Goal: Task Accomplishment & Management: Manage account settings

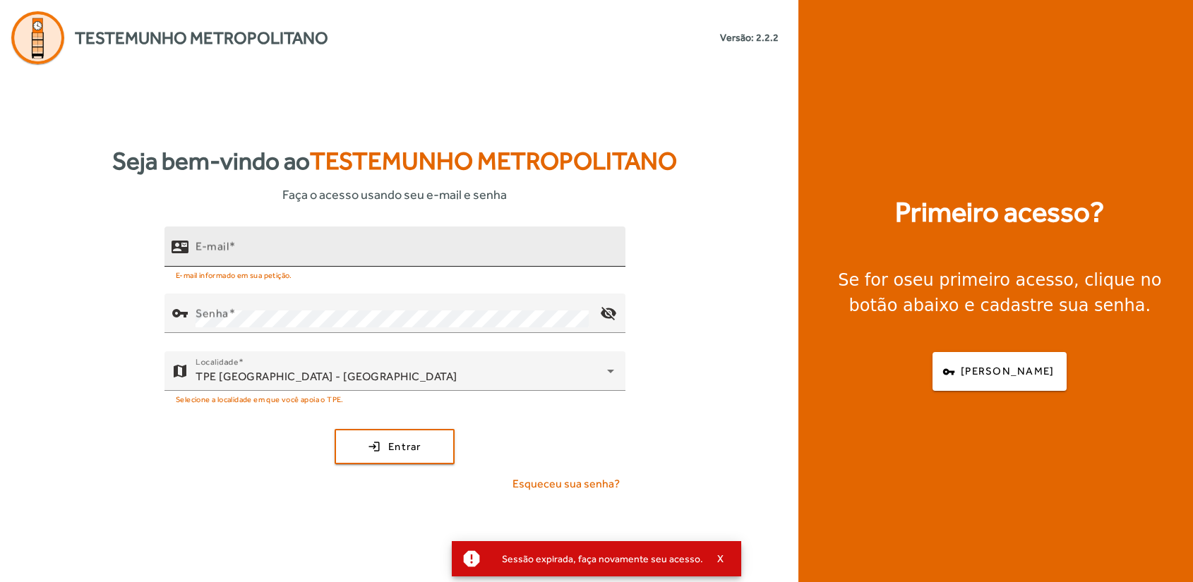
click at [270, 258] on input "E-mail" at bounding box center [405, 252] width 419 height 17
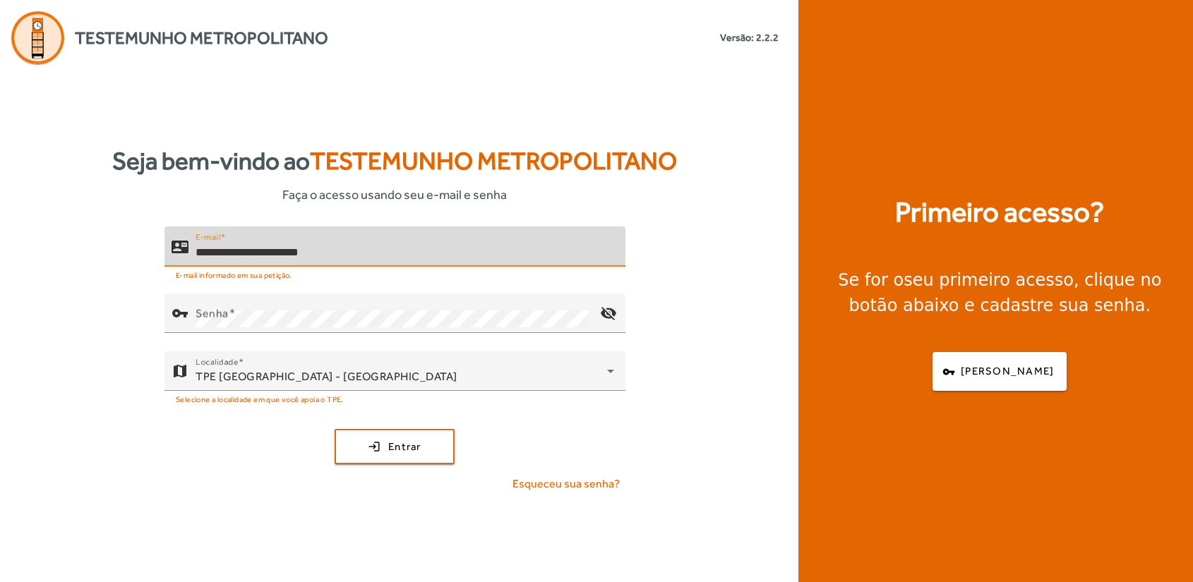
type input "**********"
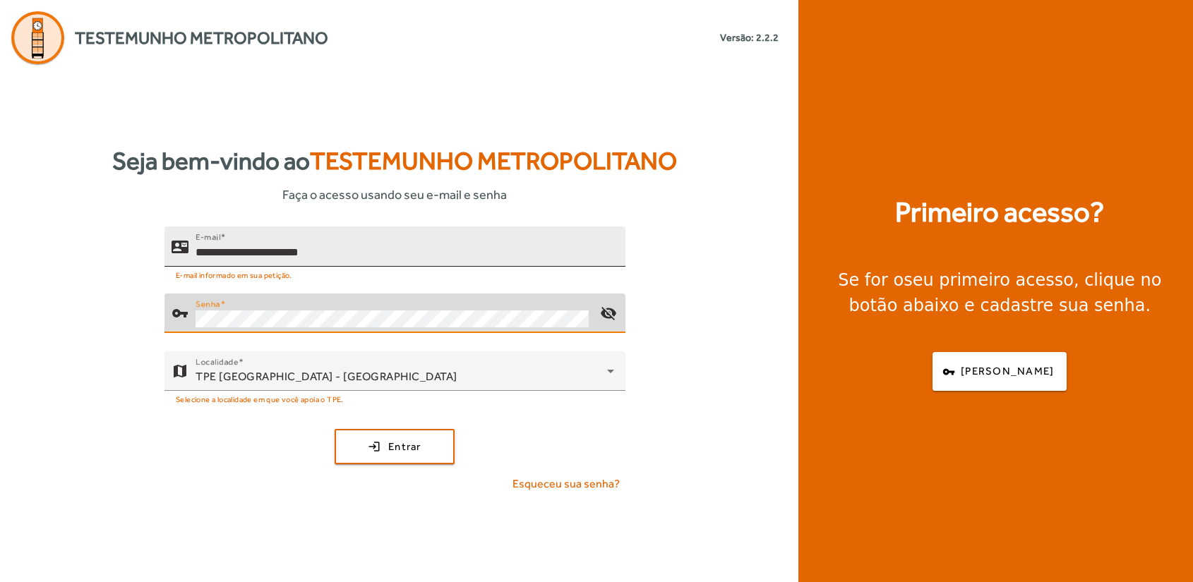
click at [335, 429] on button "login Entrar" at bounding box center [395, 446] width 120 height 35
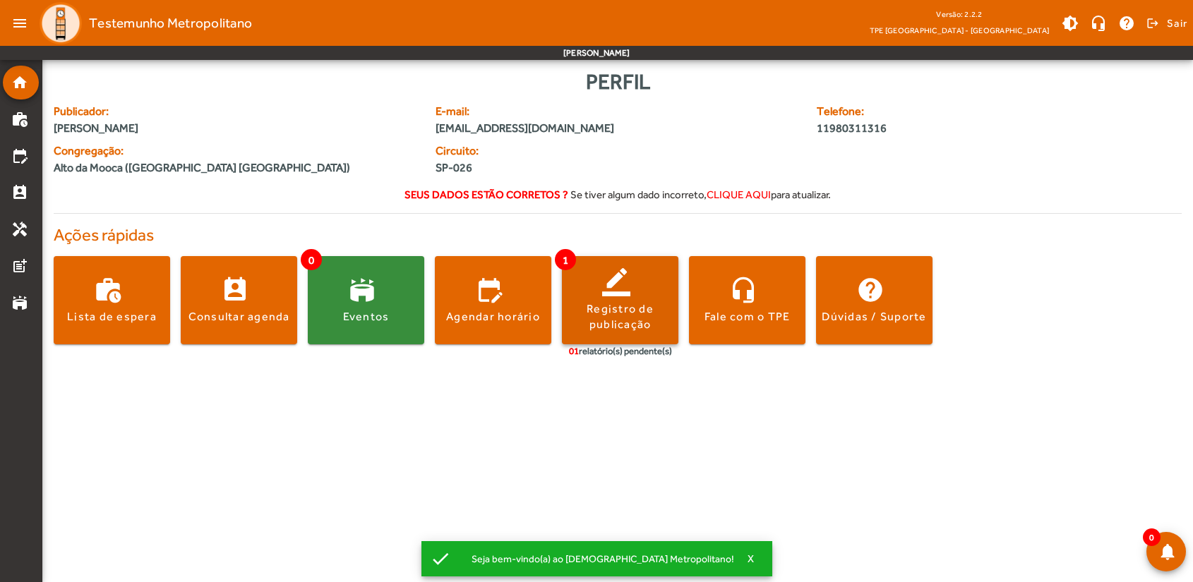
click at [642, 320] on div "Registro de publicação" at bounding box center [620, 317] width 116 height 32
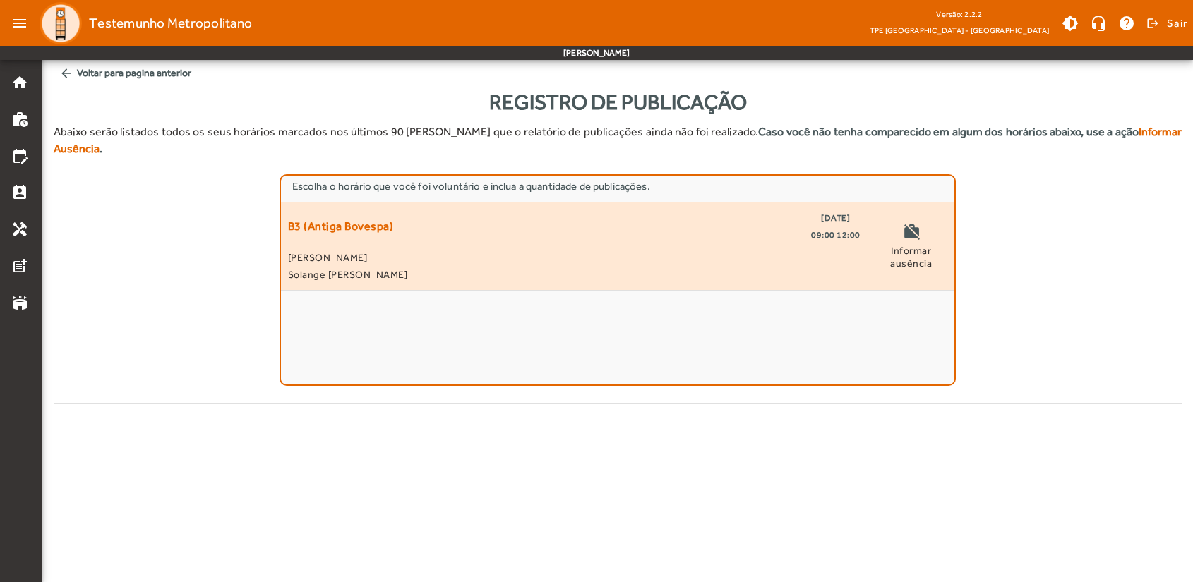
click at [495, 249] on span "[PERSON_NAME]" at bounding box center [574, 257] width 572 height 17
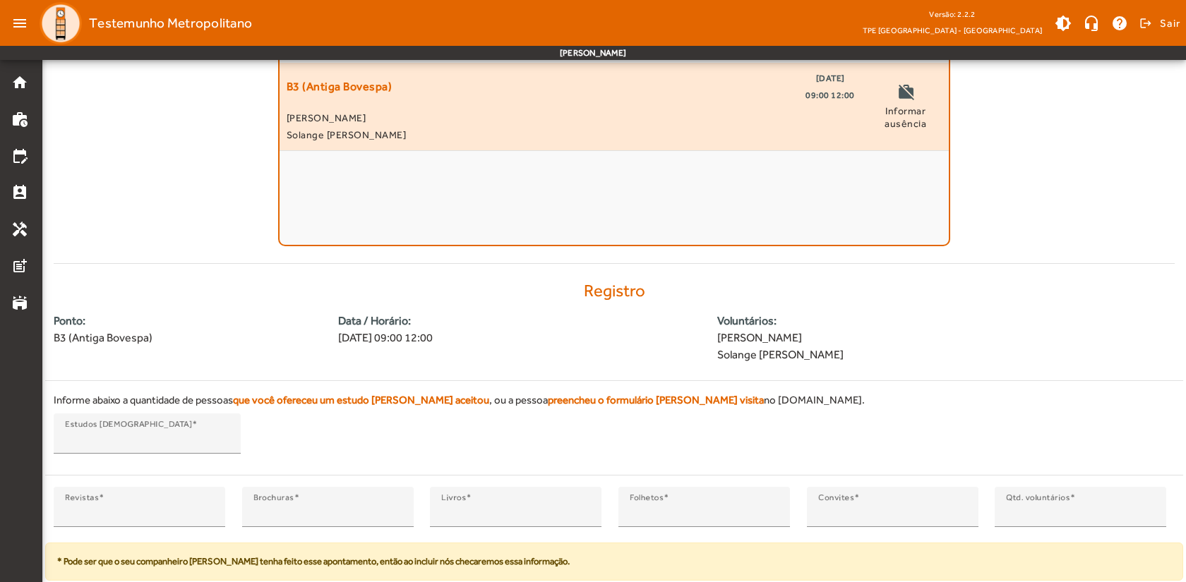
scroll to position [162, 0]
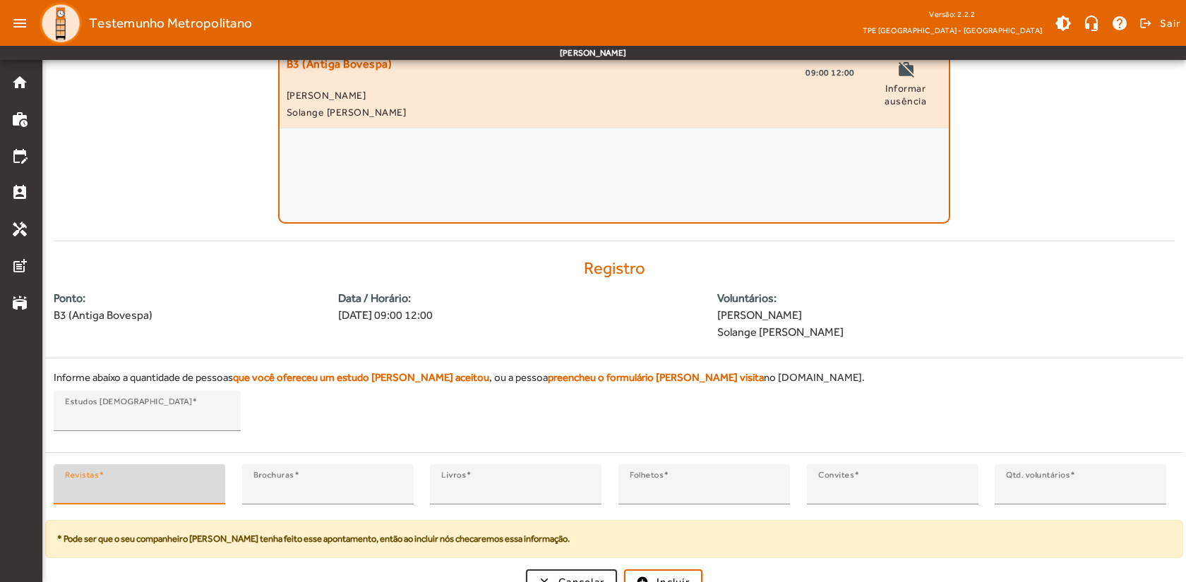
type input "*"
click at [207, 482] on input "*" at bounding box center [139, 490] width 149 height 17
click at [647, 565] on span "submit" at bounding box center [663, 582] width 76 height 34
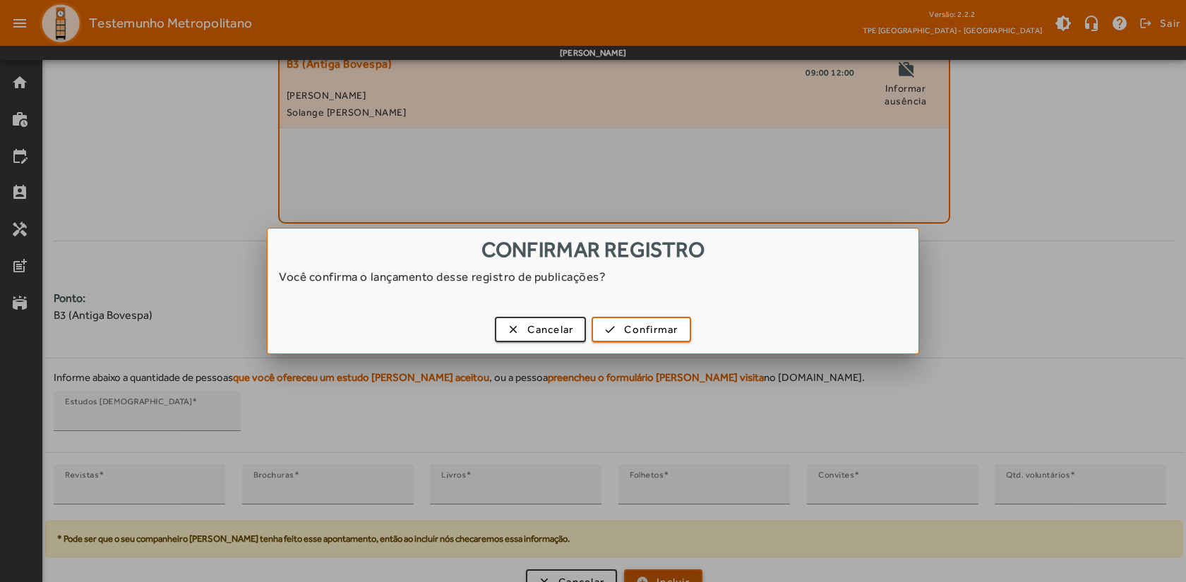
scroll to position [0, 0]
click at [647, 337] on span "Confirmar" at bounding box center [651, 330] width 54 height 16
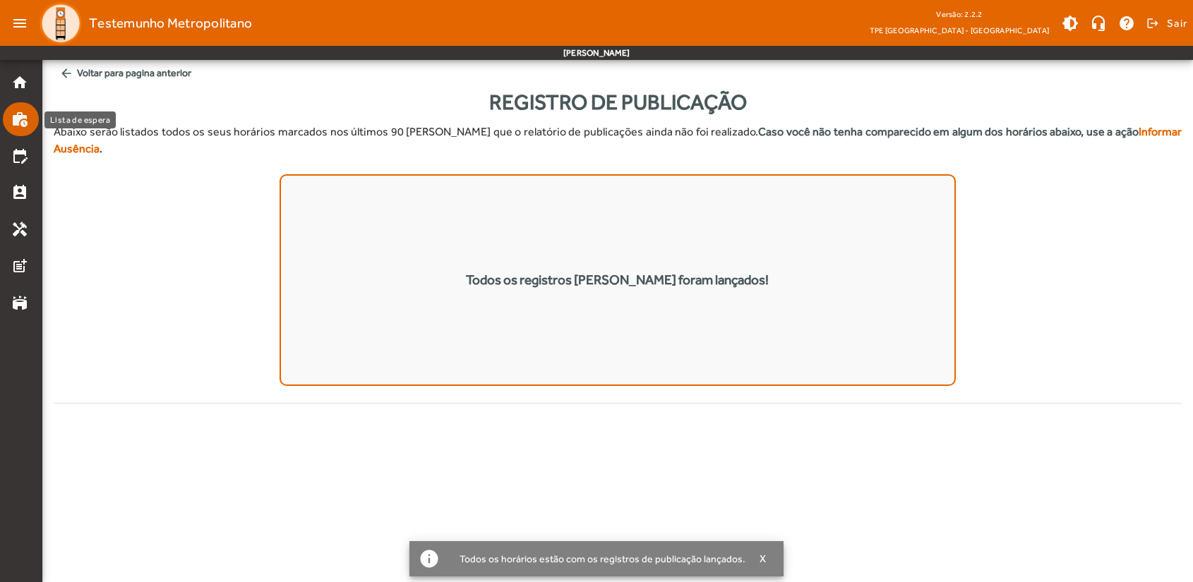
click at [30, 120] on link "work_history" at bounding box center [25, 119] width 28 height 17
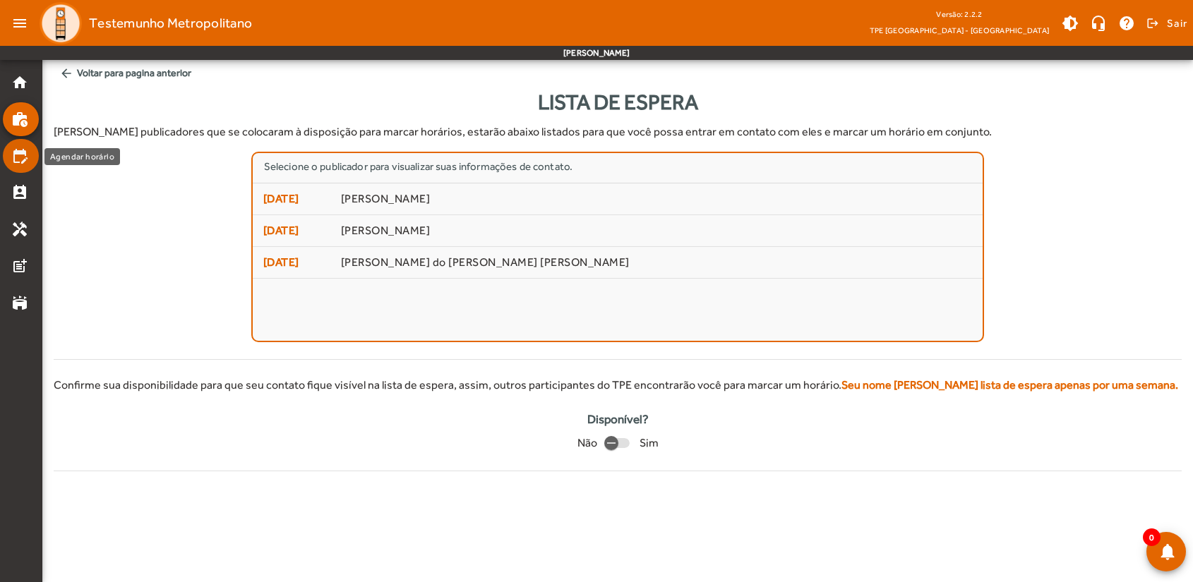
click at [20, 157] on mat-icon "edit_calendar" at bounding box center [19, 156] width 17 height 17
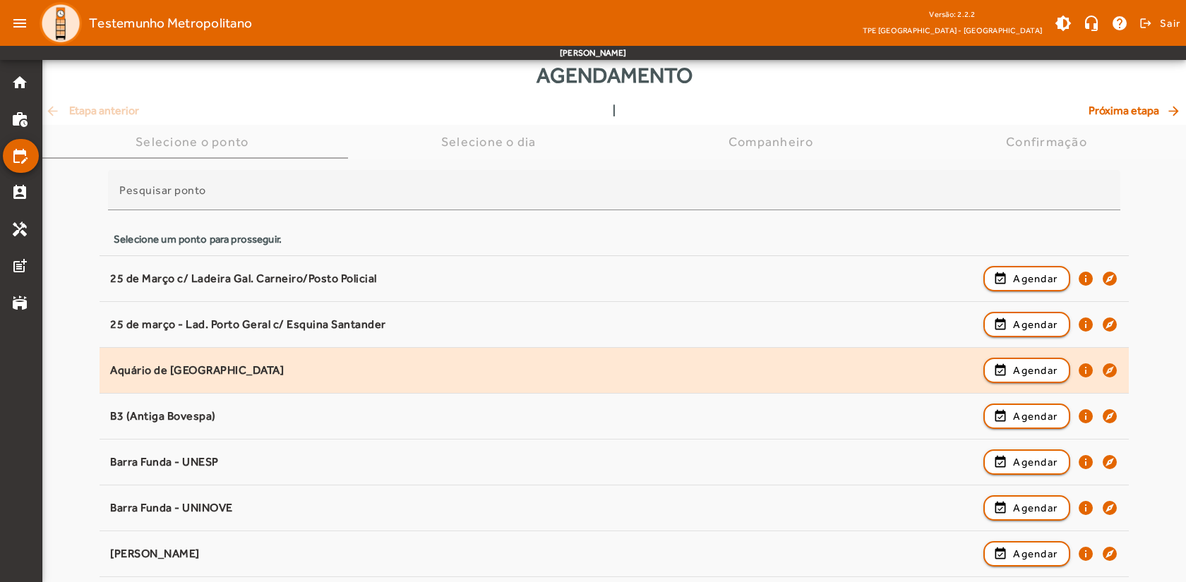
scroll to position [47, 0]
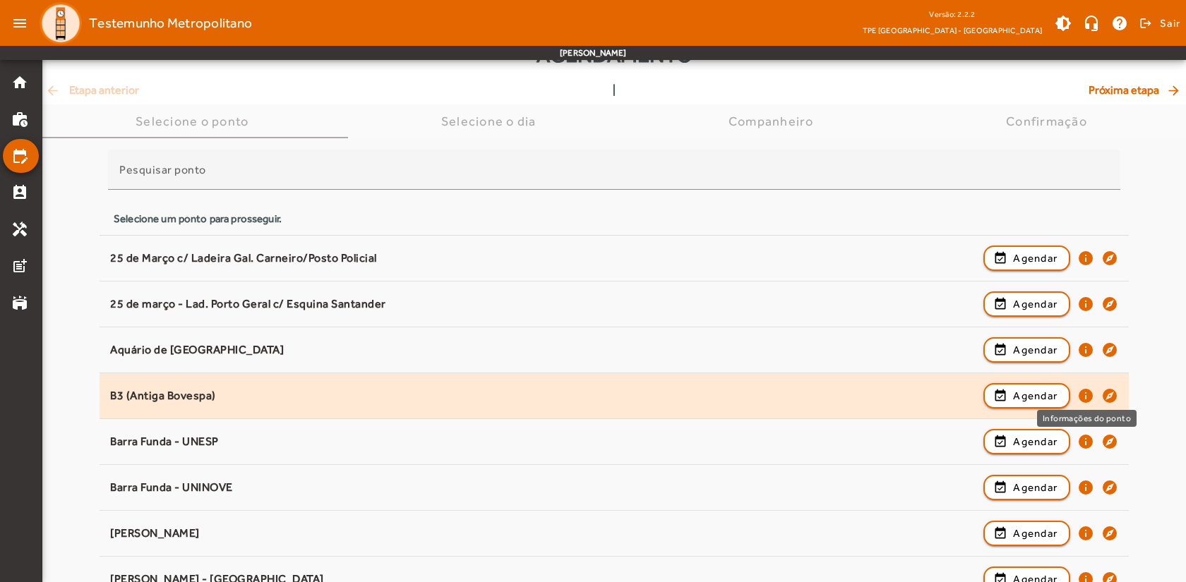
click at [1085, 395] on mat-icon "info" at bounding box center [1085, 395] width 17 height 17
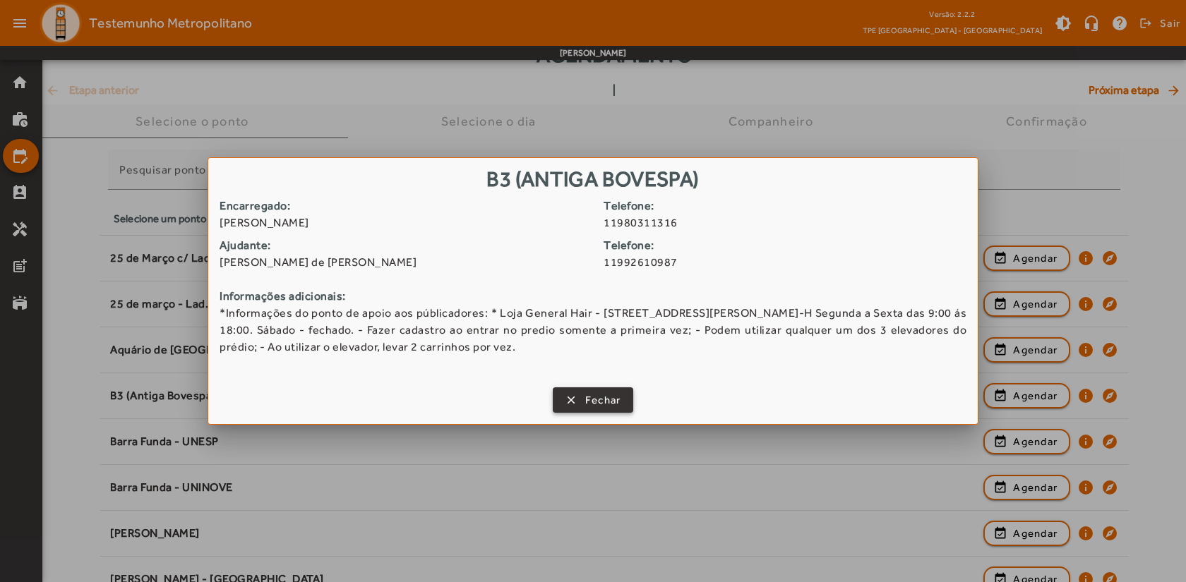
click at [594, 396] on span "Fechar" at bounding box center [603, 400] width 36 height 16
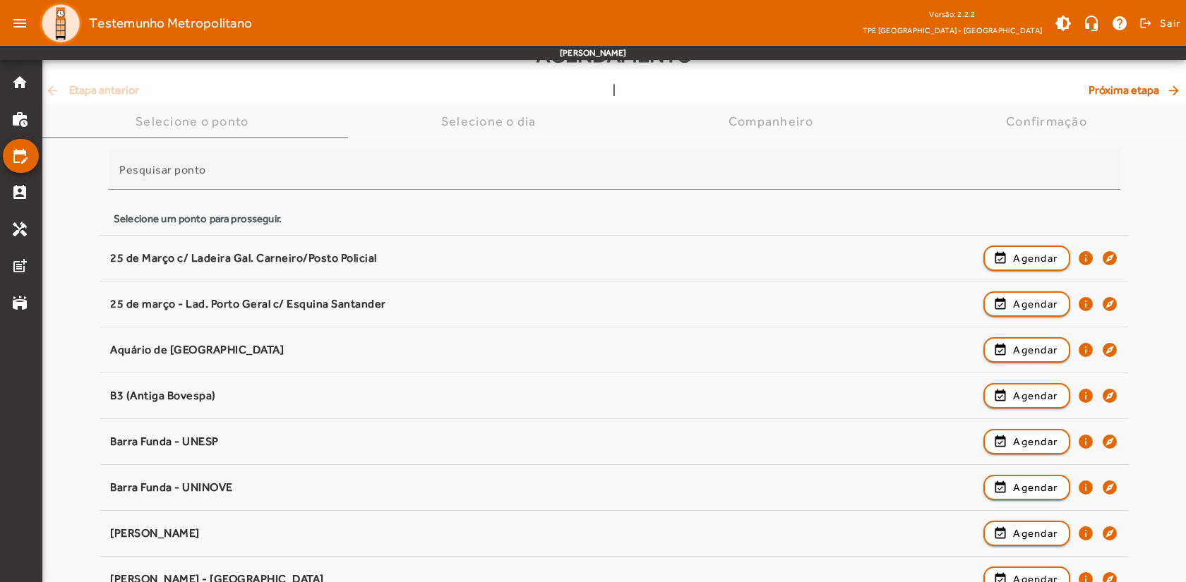
scroll to position [47, 0]
click at [23, 83] on mat-icon "home" at bounding box center [19, 82] width 17 height 17
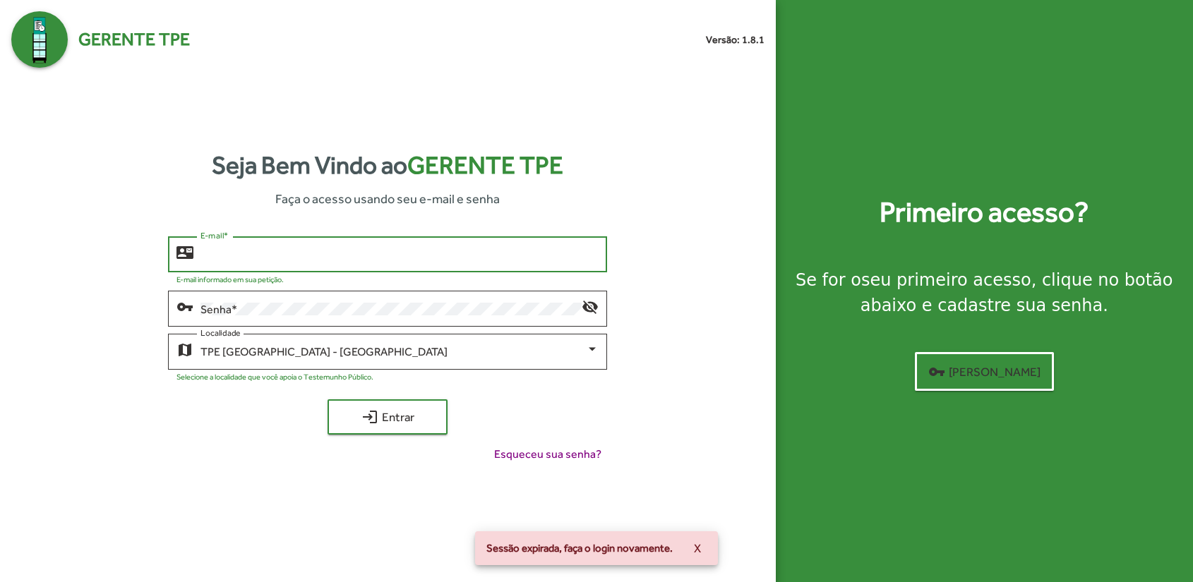
click at [300, 255] on input "E-mail *" at bounding box center [399, 254] width 398 height 13
type input "**********"
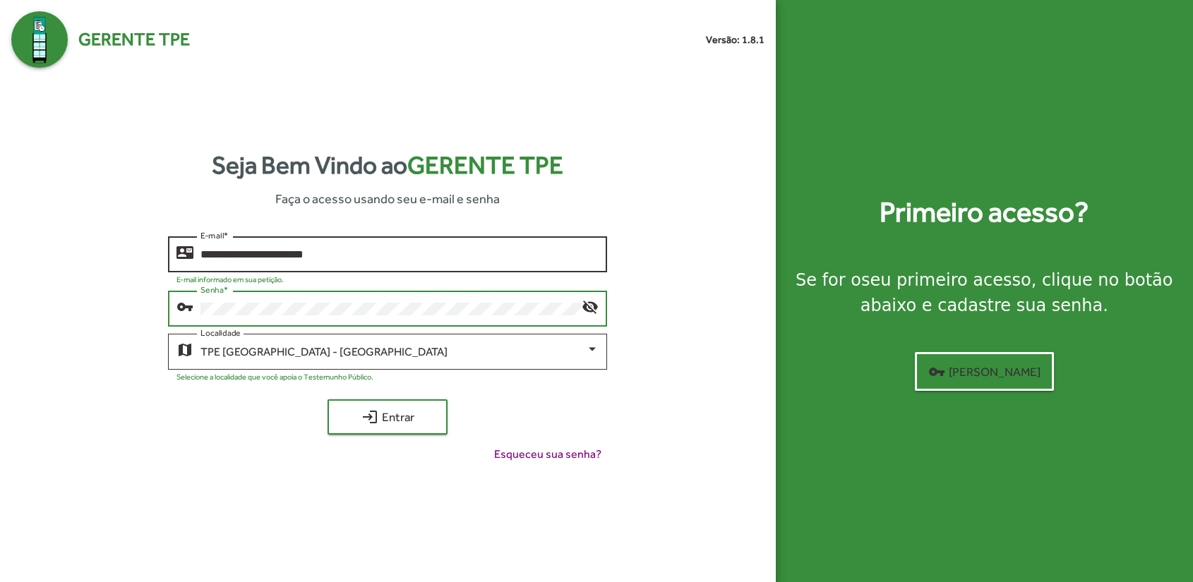
click at [327, 399] on button "login Entrar" at bounding box center [387, 416] width 120 height 35
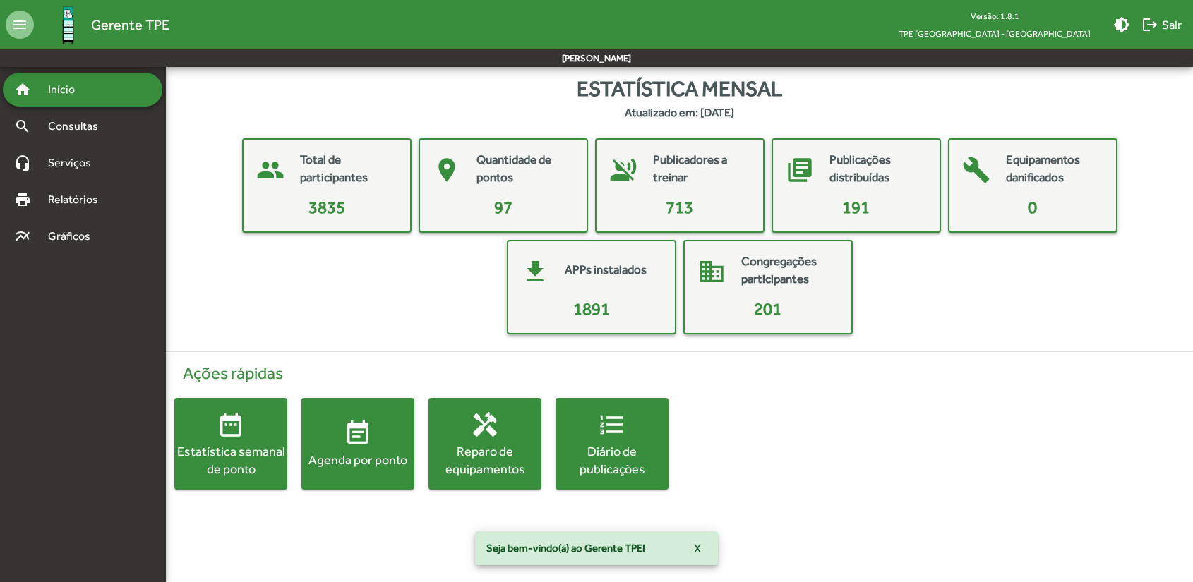
click at [375, 447] on span "event_note Agenda por ponto" at bounding box center [357, 443] width 113 height 49
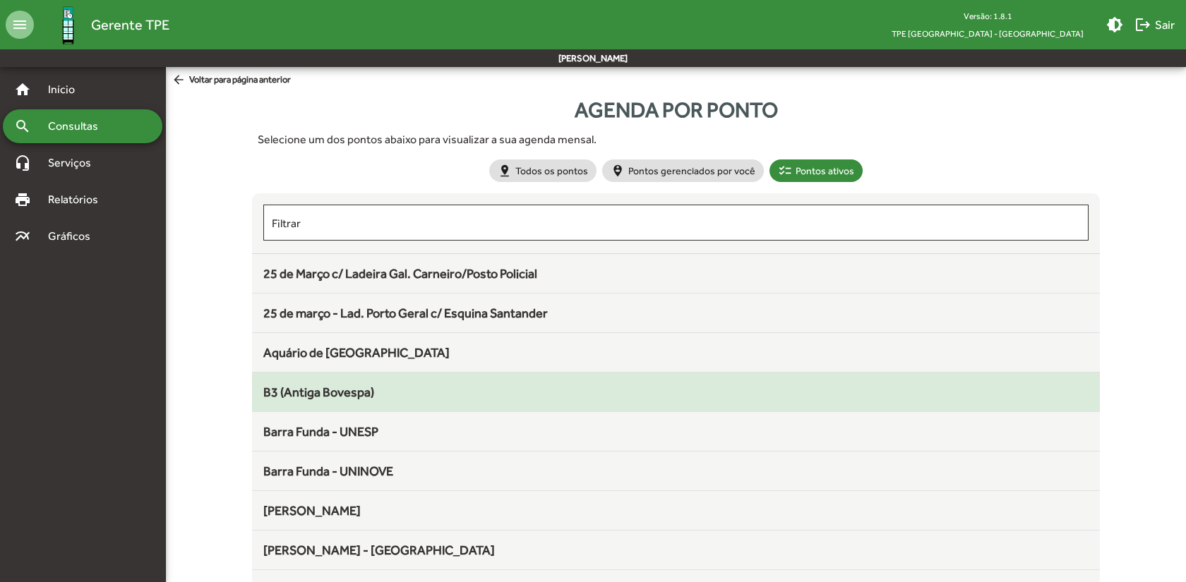
click at [316, 380] on mat-list-item "B3 (Antiga Bovespa)" at bounding box center [675, 393] width 847 height 40
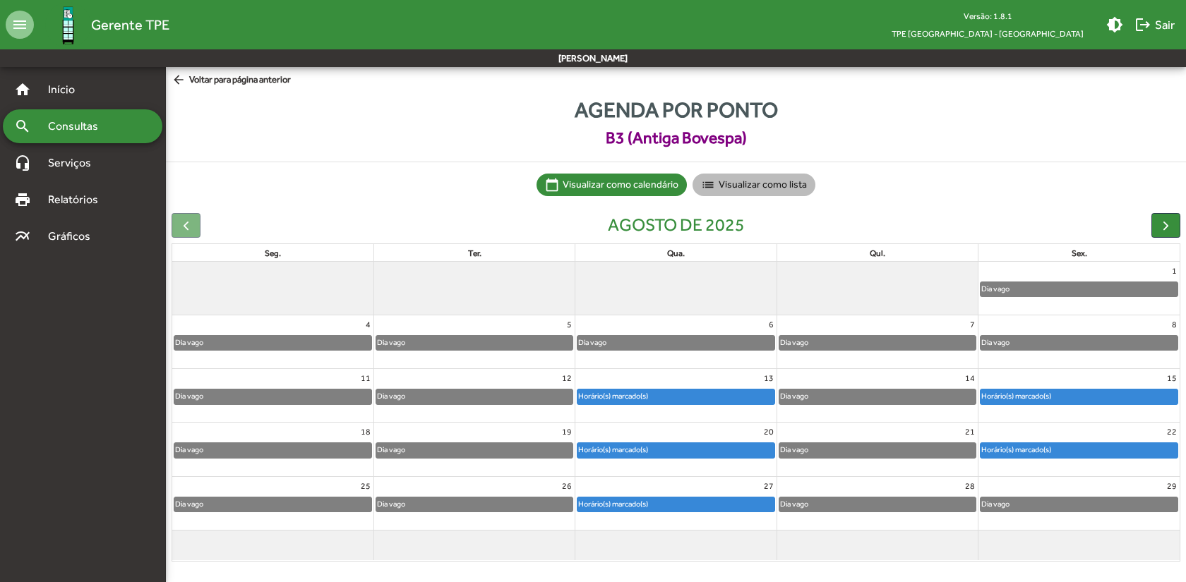
click at [745, 184] on mat-chip "list Visualizar como lista" at bounding box center [753, 185] width 123 height 23
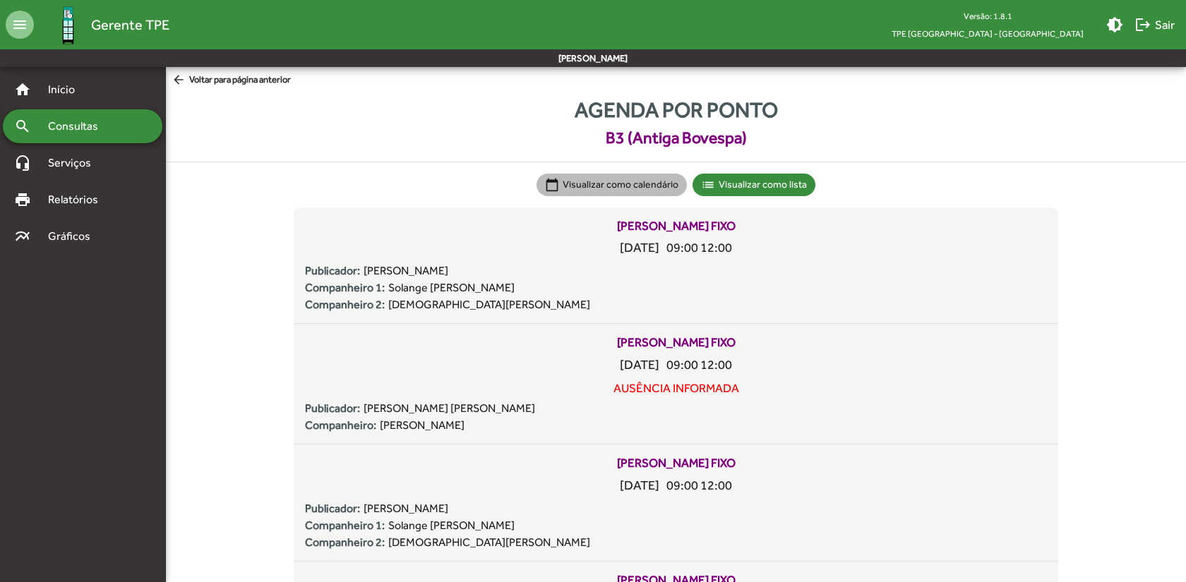
click at [632, 182] on mat-chip "calendar_today Visualizar como calendário" at bounding box center [611, 185] width 150 height 23
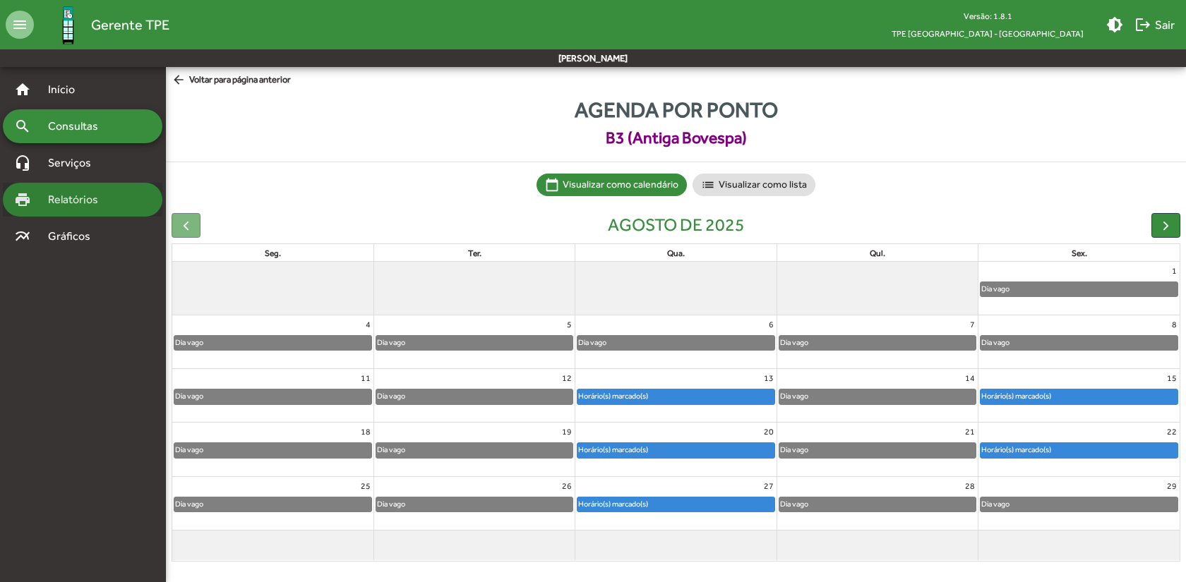
click at [64, 191] on span "Relatórios" at bounding box center [78, 199] width 77 height 17
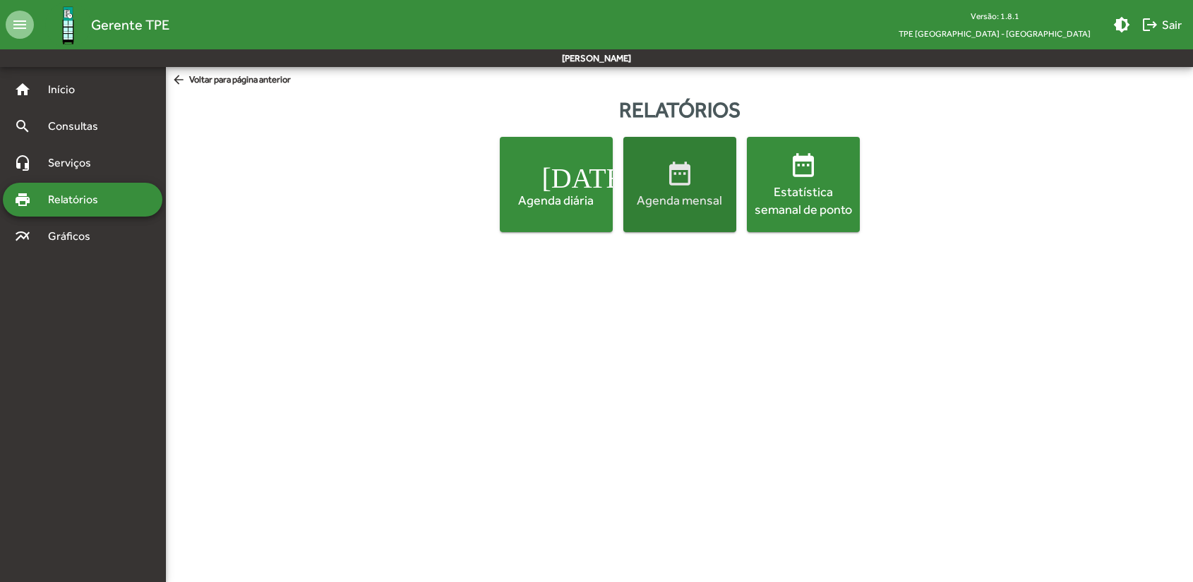
click at [676, 199] on div "Agenda mensal" at bounding box center [679, 200] width 107 height 18
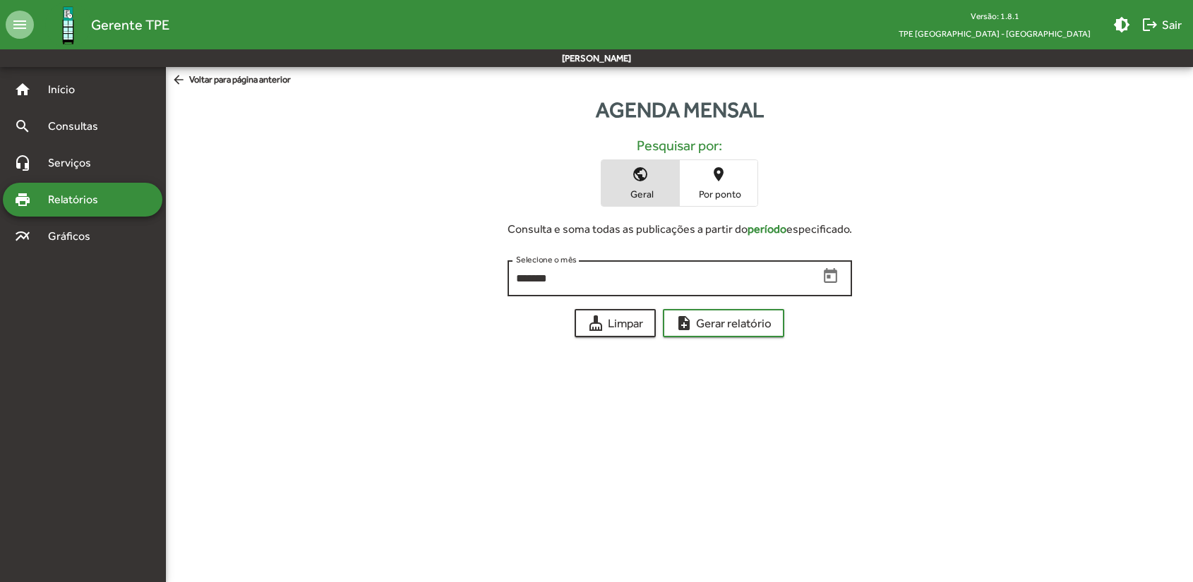
click at [609, 272] on input "*******" at bounding box center [667, 278] width 303 height 13
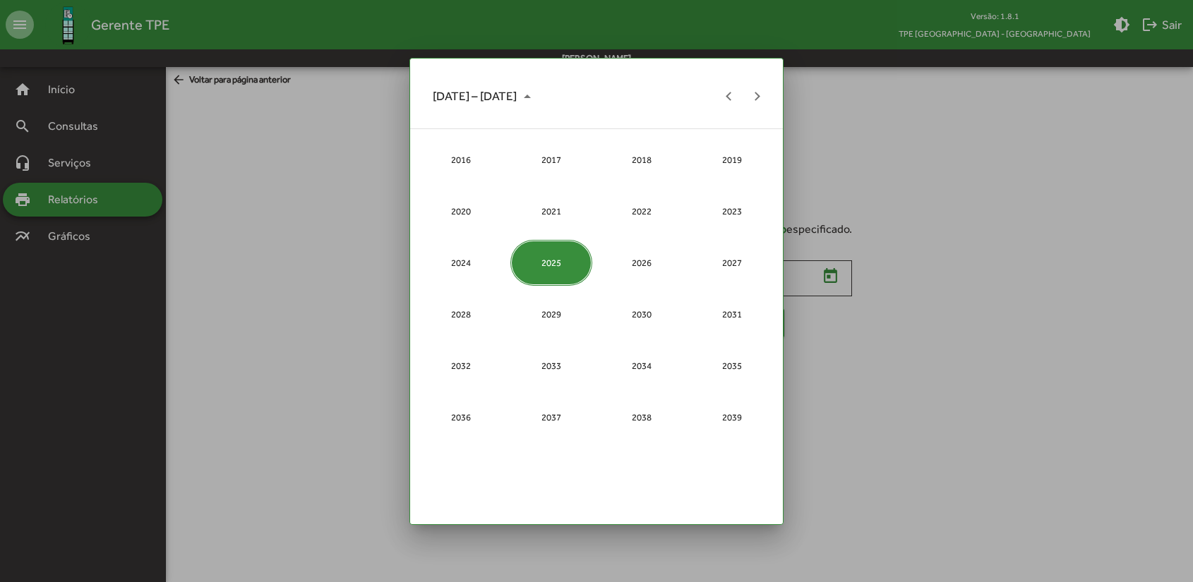
click at [543, 265] on div "2025" at bounding box center [550, 263] width 81 height 47
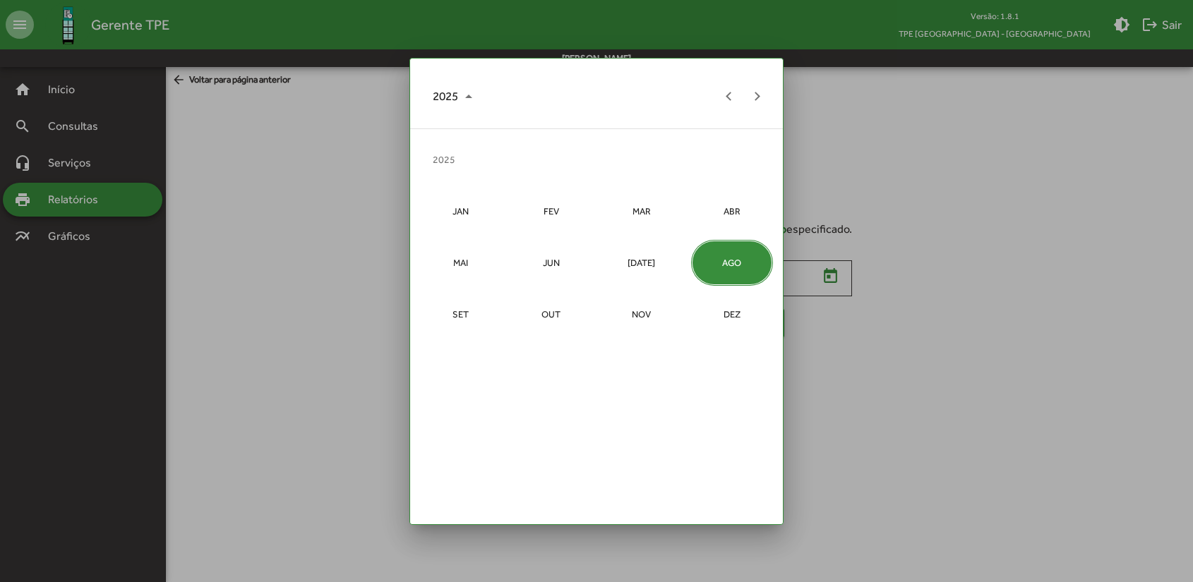
click at [738, 263] on div "AGO" at bounding box center [731, 263] width 81 height 47
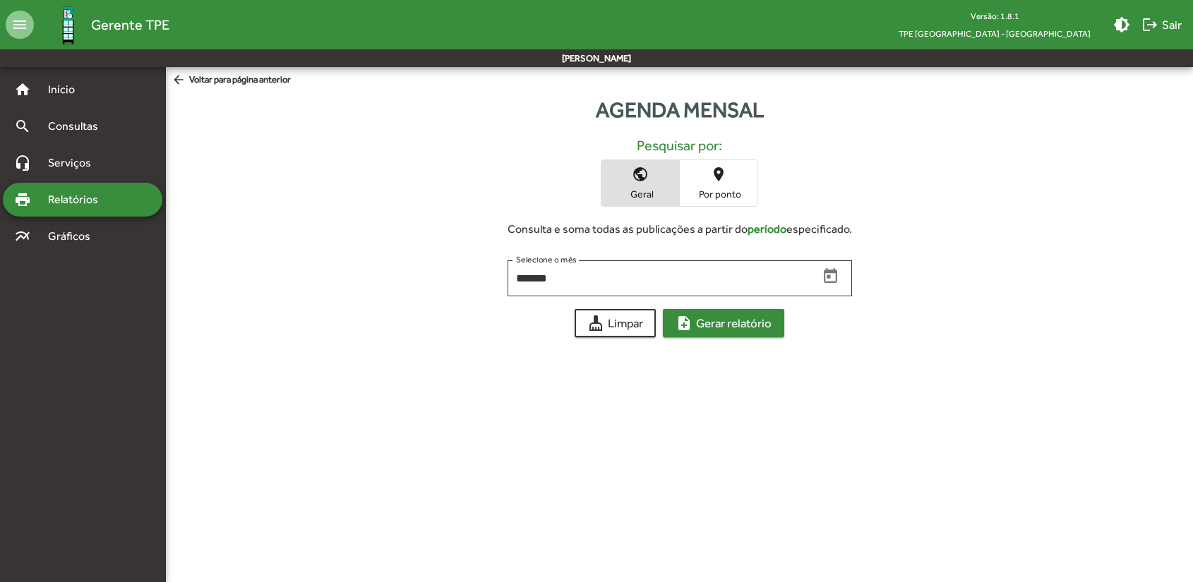
click at [707, 332] on span "note_add Gerar relatório" at bounding box center [723, 323] width 96 height 25
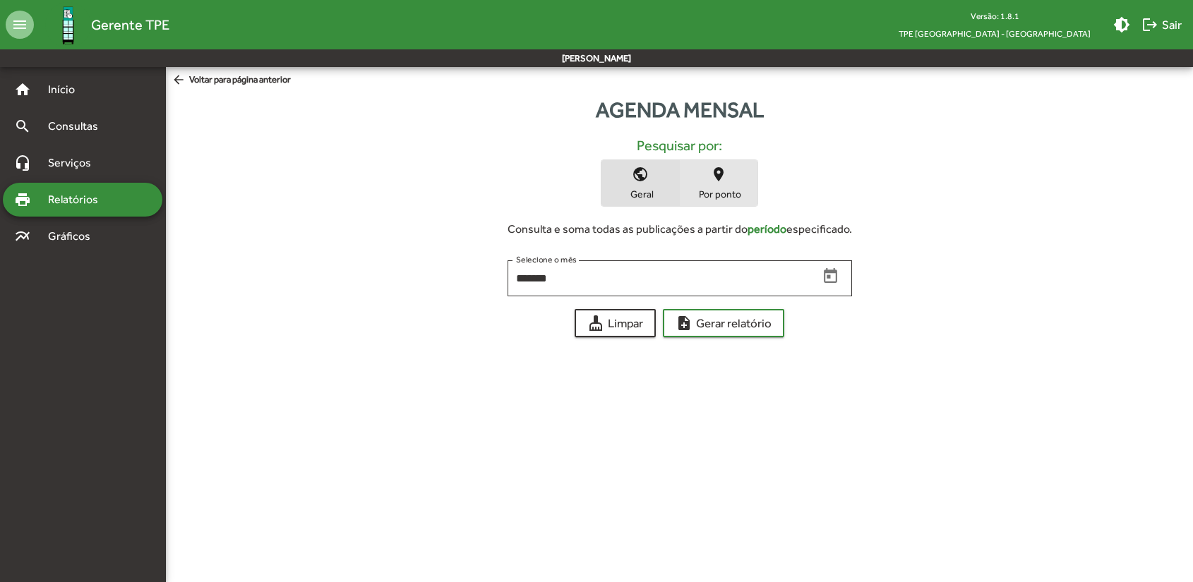
click at [726, 191] on span "Por ponto" at bounding box center [718, 194] width 71 height 13
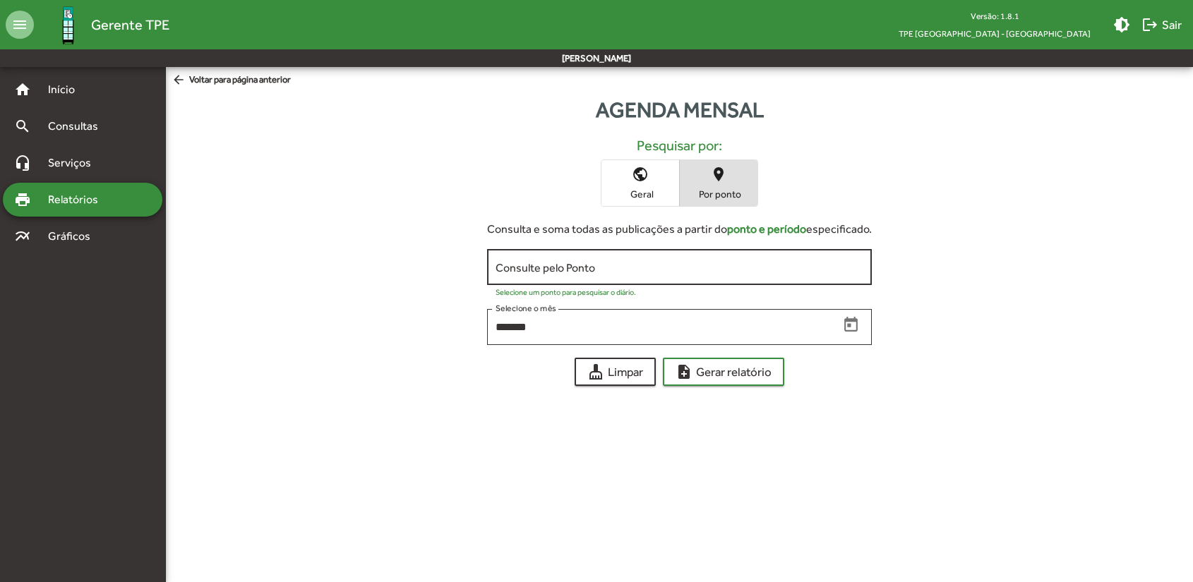
click at [568, 267] on input "Consulte pelo Ponto" at bounding box center [679, 267] width 368 height 13
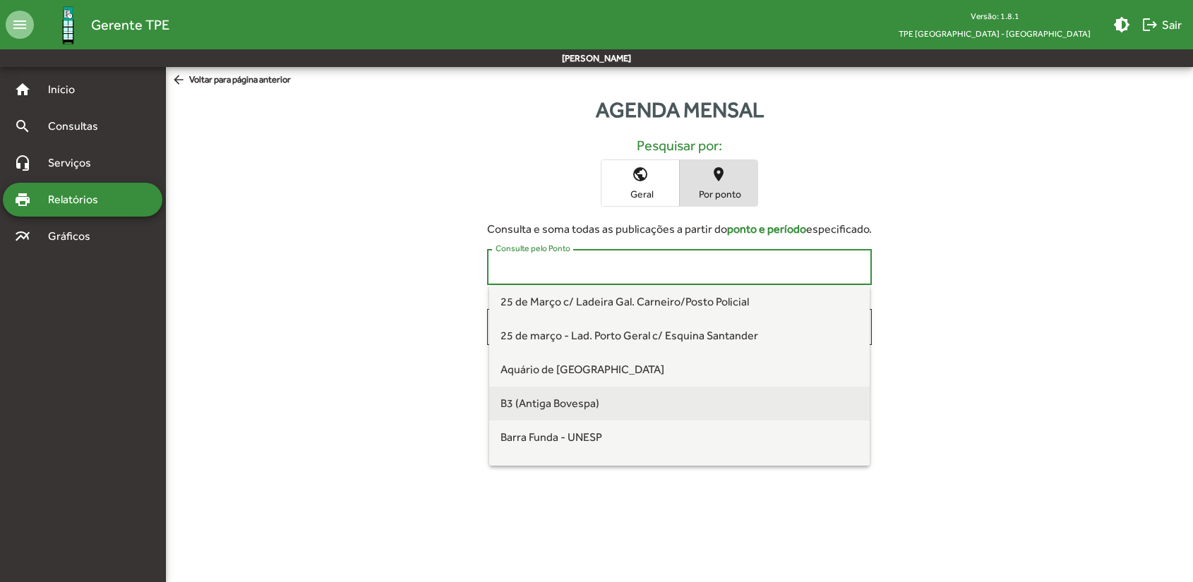
click at [521, 404] on span "B3 (Antiga Bovespa)" at bounding box center [549, 403] width 99 height 13
type input "**********"
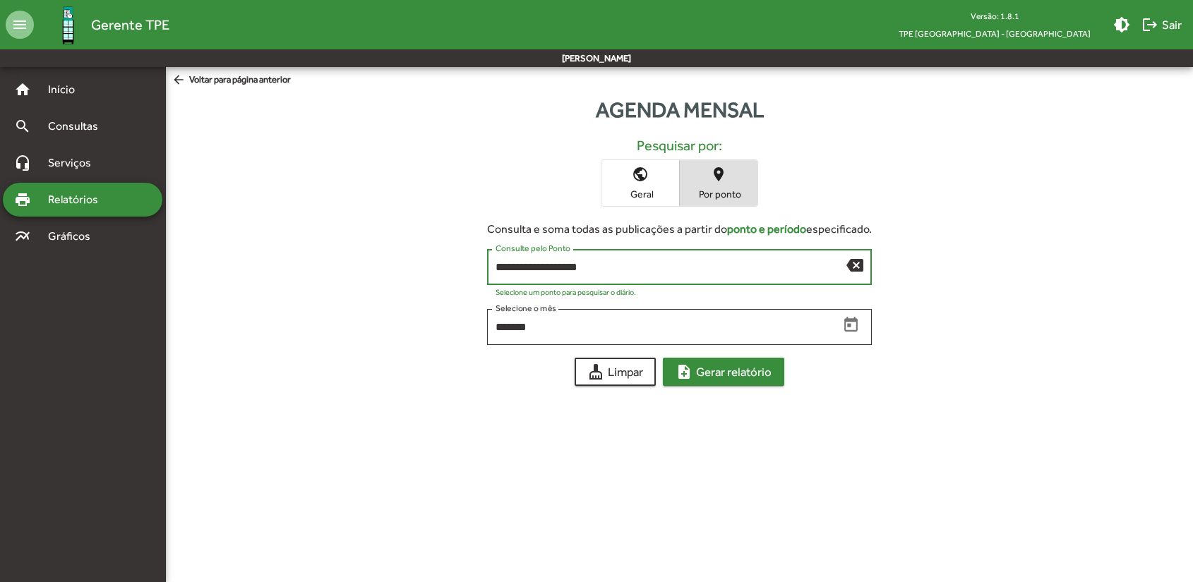
click at [723, 373] on span "note_add Gerar relatório" at bounding box center [723, 371] width 96 height 25
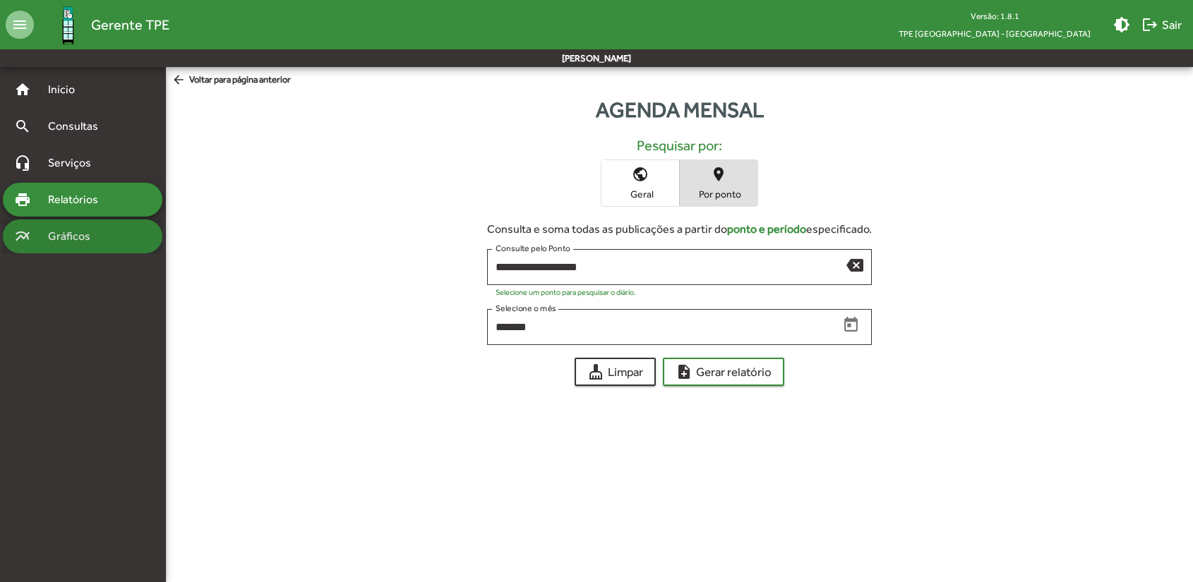
click at [83, 236] on span "Gráficos" at bounding box center [75, 236] width 70 height 17
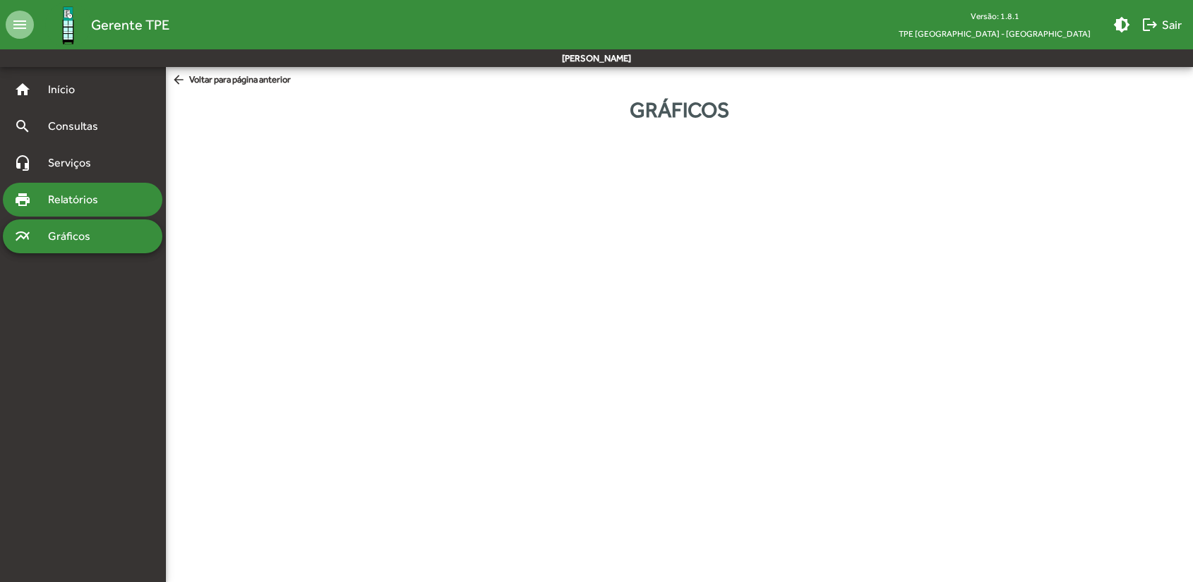
click at [50, 191] on span "Relatórios" at bounding box center [78, 199] width 77 height 17
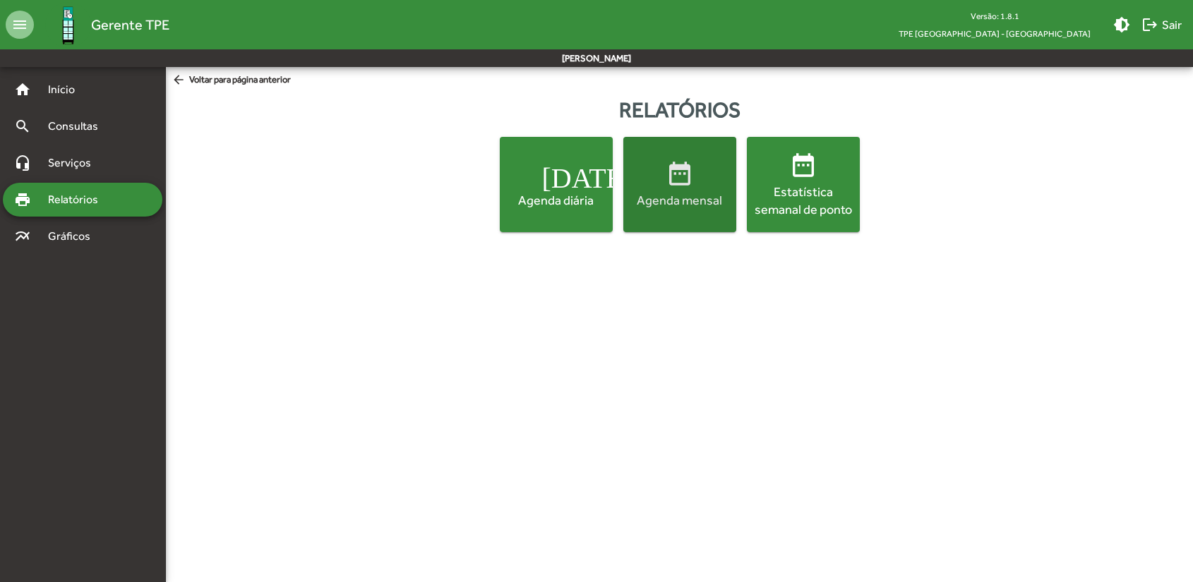
click at [706, 198] on div "Agenda mensal" at bounding box center [679, 200] width 107 height 18
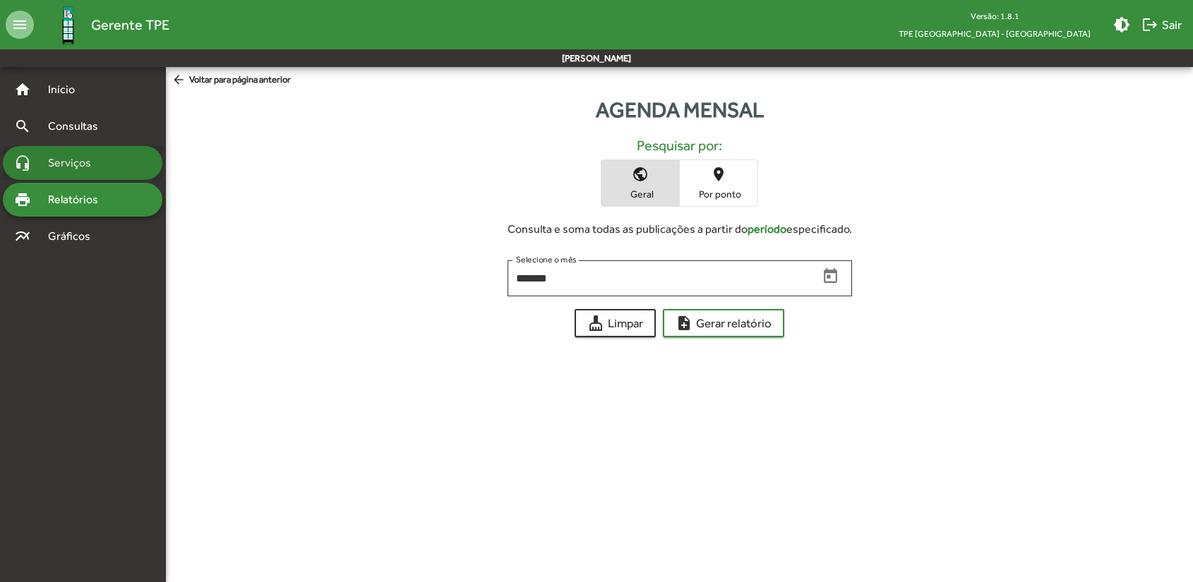
click at [71, 174] on div "headset_mic Serviços" at bounding box center [83, 163] width 160 height 34
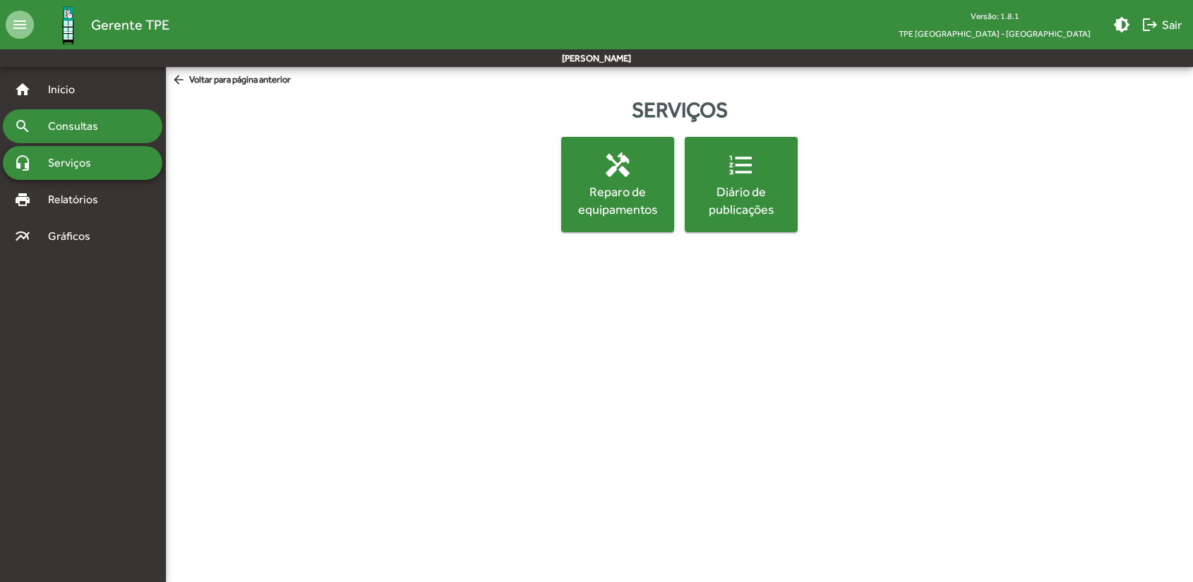
click at [77, 125] on span "Consultas" at bounding box center [78, 126] width 77 height 17
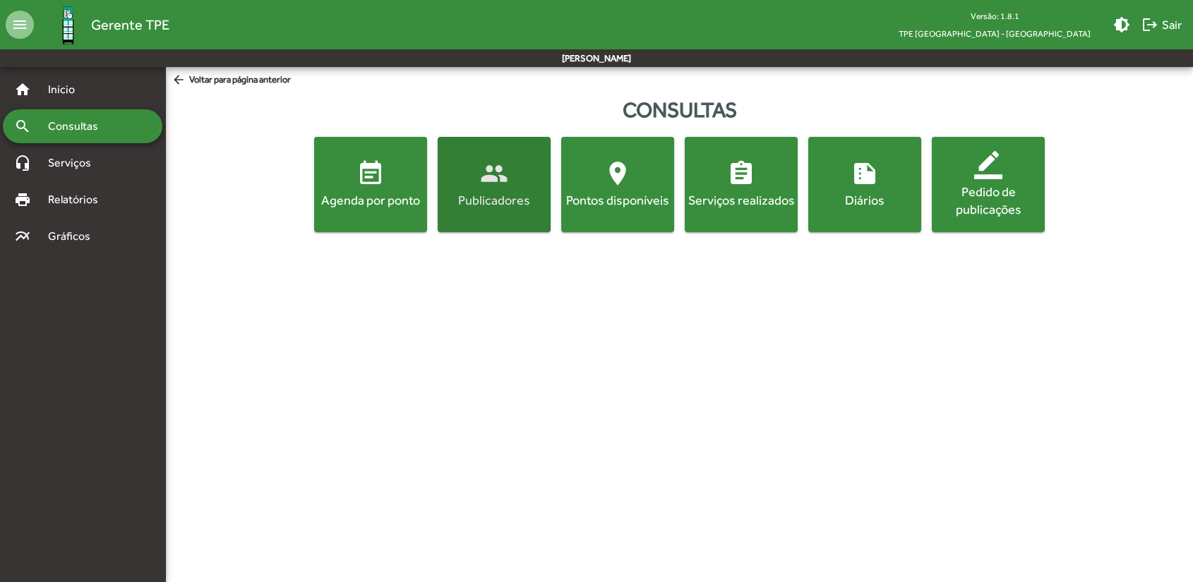
click at [506, 200] on div "Publicadores" at bounding box center [493, 200] width 107 height 18
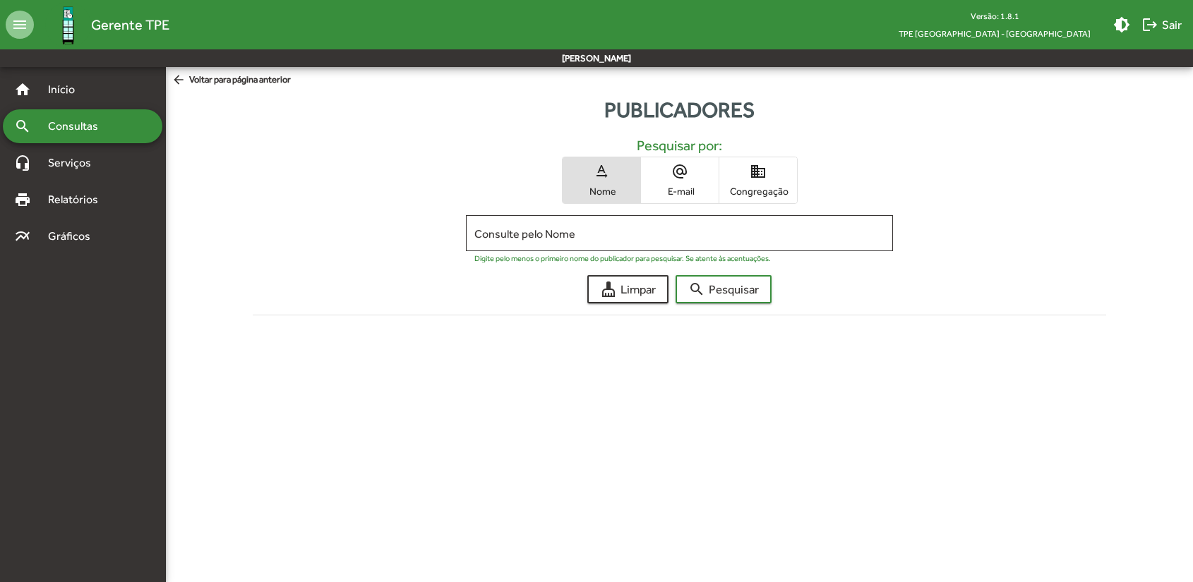
click at [69, 122] on span "Consultas" at bounding box center [78, 126] width 77 height 17
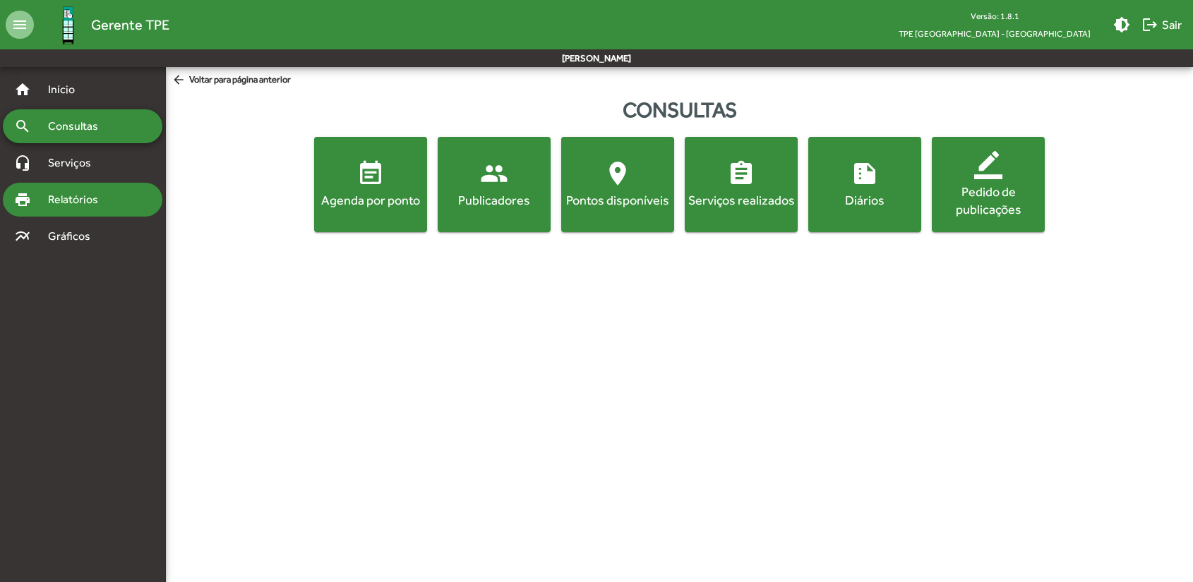
click at [78, 196] on span "Relatórios" at bounding box center [78, 199] width 77 height 17
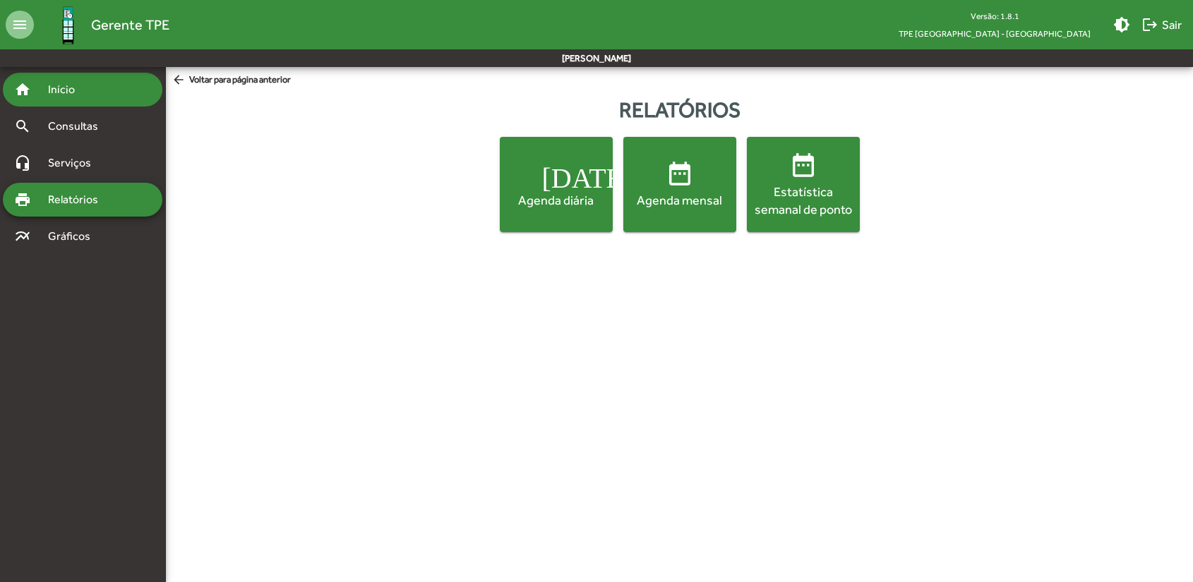
click at [85, 101] on div "home Início" at bounding box center [83, 90] width 160 height 34
